Goal: Information Seeking & Learning: Learn about a topic

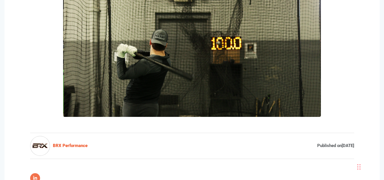
scroll to position [85, 0]
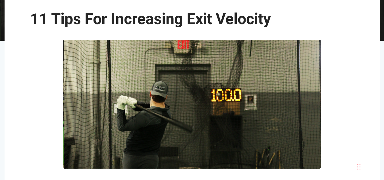
click at [182, 92] on img at bounding box center [192, 104] width 258 height 129
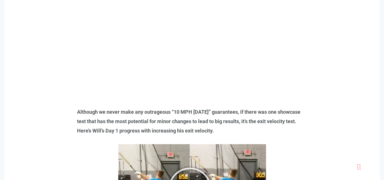
scroll to position [455, 0]
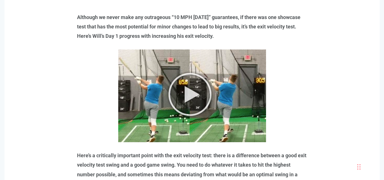
click at [186, 92] on img at bounding box center [192, 96] width 148 height 93
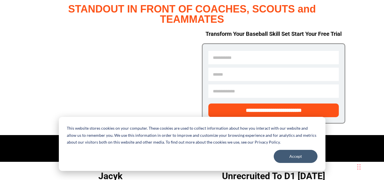
scroll to position [28, 0]
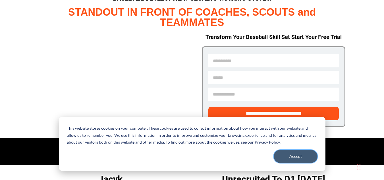
click at [296, 158] on button "Accept" at bounding box center [296, 156] width 44 height 13
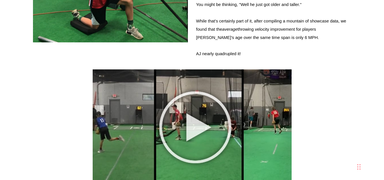
scroll to position [2173, 0]
